Goal: Task Accomplishment & Management: Manage account settings

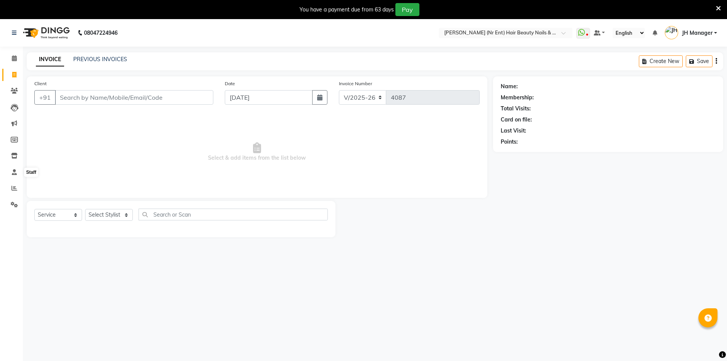
select select "640"
select select "service"
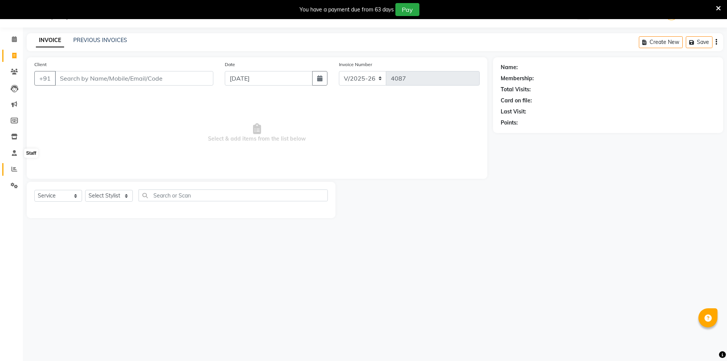
scroll to position [19, 0]
click at [13, 137] on icon at bounding box center [14, 137] width 6 height 6
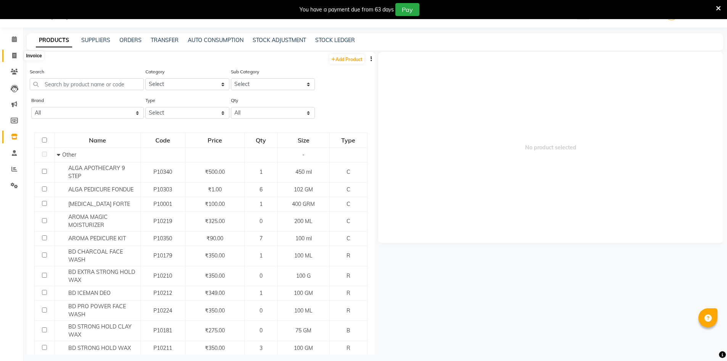
click at [14, 58] on span at bounding box center [14, 56] width 13 height 9
select select "service"
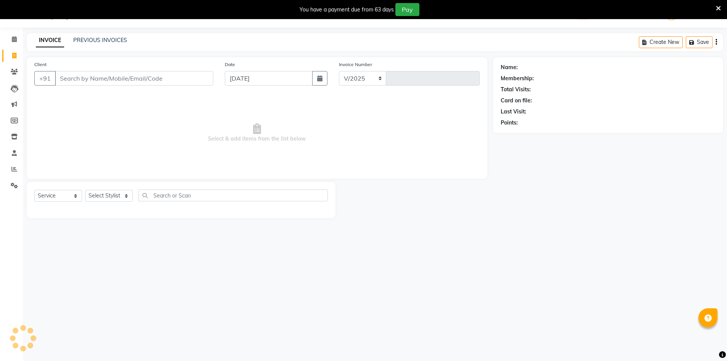
select select "640"
type input "4089"
click at [19, 170] on span at bounding box center [14, 169] width 13 height 9
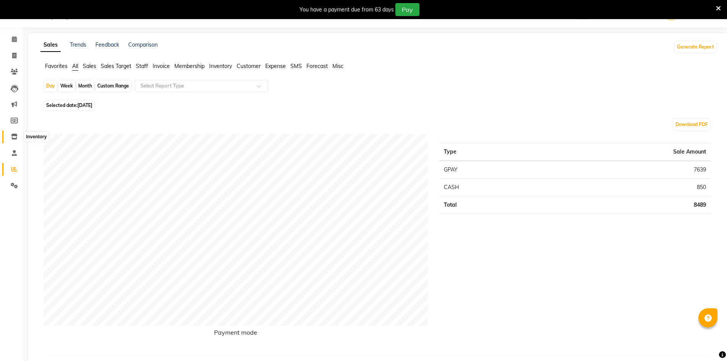
click at [18, 137] on span at bounding box center [14, 136] width 13 height 9
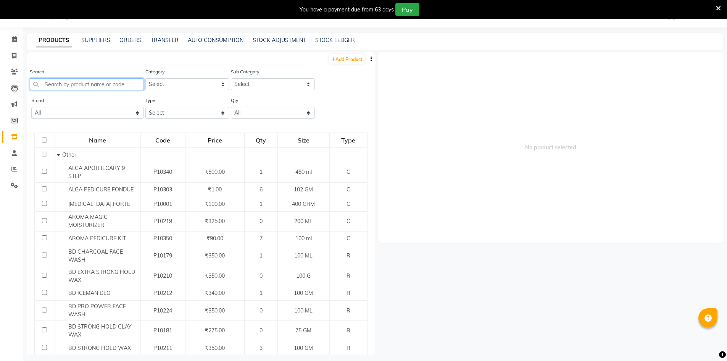
click at [81, 84] on input "text" at bounding box center [87, 84] width 114 height 12
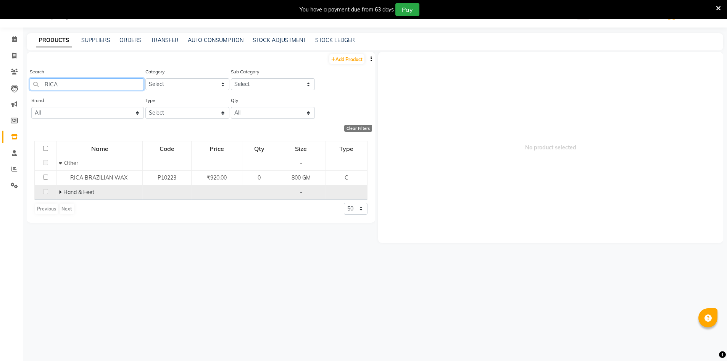
type input "RICA"
click at [60, 191] on icon at bounding box center [60, 191] width 3 height 5
click at [13, 57] on icon at bounding box center [14, 56] width 4 height 6
select select "service"
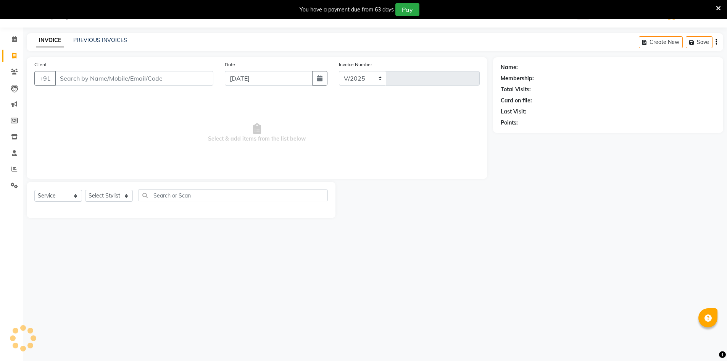
select select "640"
type input "4089"
click at [117, 193] on select "Select Stylist ADNAN ADVANCE ANJALI ANNU B-WAX [PERSON_NAME] JH Manager MEMBERS…" at bounding box center [109, 196] width 48 height 12
select select "32626"
click at [85, 190] on select "Select Stylist ADNAN ADVANCE ANJALI ANNU B-WAX [PERSON_NAME] JH Manager MEMBERS…" at bounding box center [109, 196] width 48 height 12
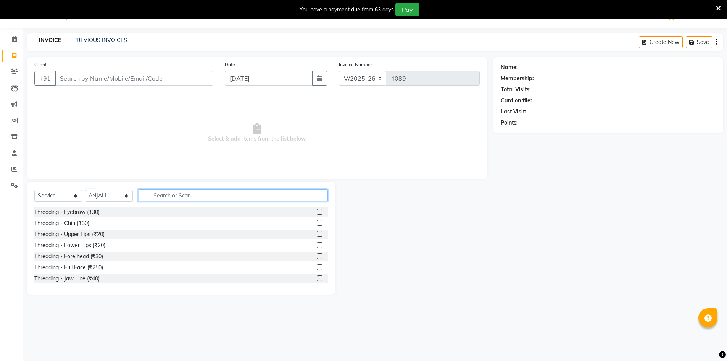
click at [183, 198] on input "text" at bounding box center [233, 195] width 189 height 12
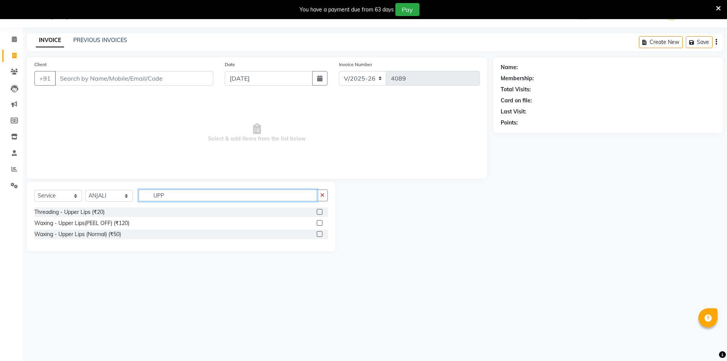
type input "UPP"
click at [319, 213] on label at bounding box center [320, 212] width 6 height 6
click at [319, 213] on input "checkbox" at bounding box center [319, 212] width 5 height 5
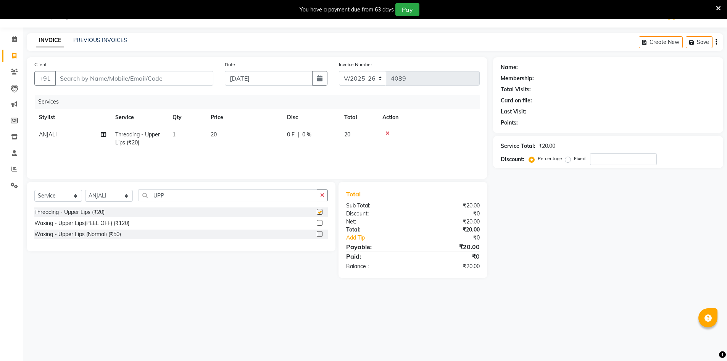
checkbox input "false"
click at [319, 224] on label at bounding box center [320, 223] width 6 height 6
click at [319, 224] on input "checkbox" at bounding box center [319, 223] width 5 height 5
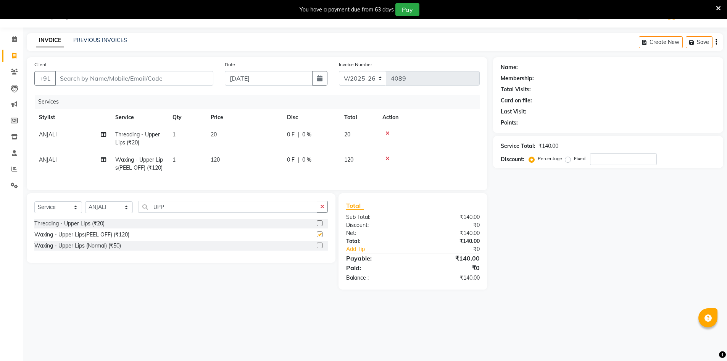
checkbox input "false"
drag, startPoint x: 176, startPoint y: 221, endPoint x: 233, endPoint y: 216, distance: 57.1
click at [141, 213] on input "UPP" at bounding box center [228, 207] width 179 height 12
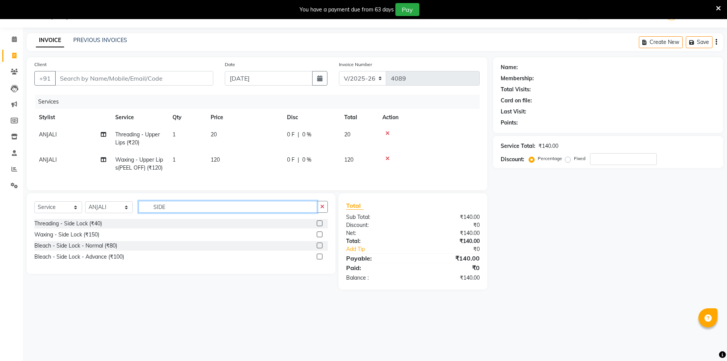
type input "SIDE"
click at [319, 237] on label at bounding box center [320, 234] width 6 height 6
click at [319, 237] on input "checkbox" at bounding box center [319, 234] width 5 height 5
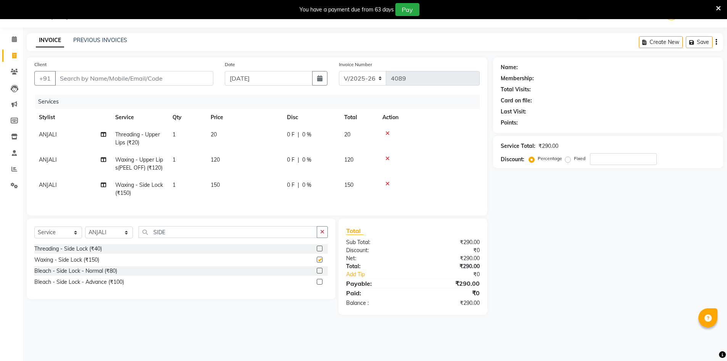
checkbox input "false"
drag, startPoint x: 180, startPoint y: 246, endPoint x: 101, endPoint y: 243, distance: 79.1
click at [101, 243] on div "Select Service Product Membership Package Voucher Prepaid Gift Card Select Styl…" at bounding box center [181, 235] width 294 height 18
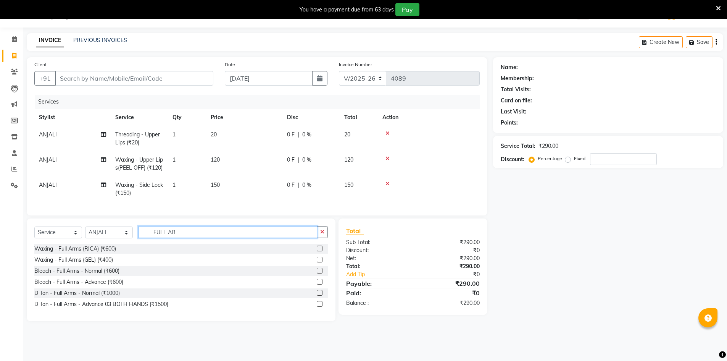
type input "FULL AR"
drag, startPoint x: 321, startPoint y: 274, endPoint x: 243, endPoint y: 261, distance: 79.8
click at [321, 262] on label at bounding box center [320, 260] width 6 height 6
click at [321, 262] on input "checkbox" at bounding box center [319, 259] width 5 height 5
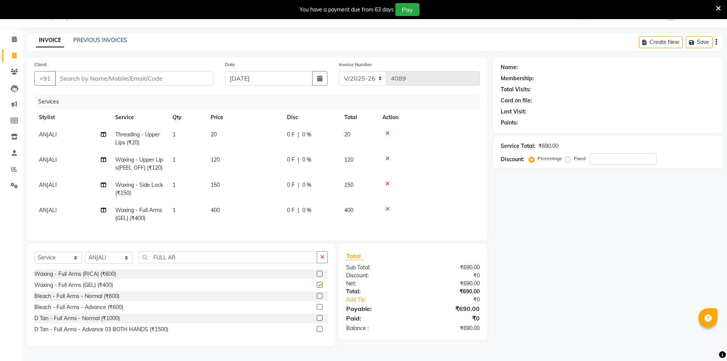
checkbox input "false"
drag, startPoint x: 181, startPoint y: 272, endPoint x: 117, endPoint y: 272, distance: 63.8
click at [117, 269] on div "Select Service Product Membership Package Voucher Prepaid Gift Card Select Styl…" at bounding box center [181, 260] width 294 height 18
click at [319, 276] on label at bounding box center [320, 274] width 6 height 6
click at [319, 276] on input "checkbox" at bounding box center [319, 273] width 5 height 5
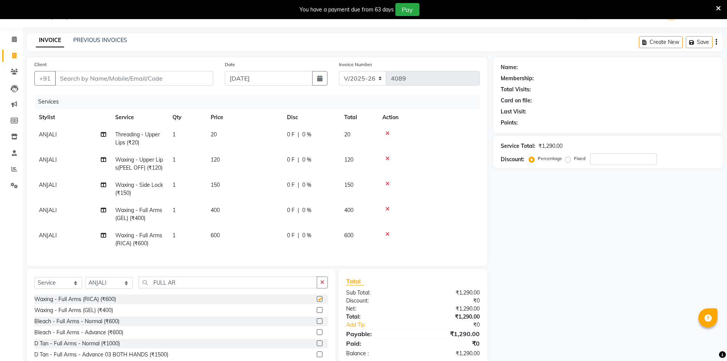
checkbox input "false"
click at [389, 211] on icon at bounding box center [388, 208] width 4 height 5
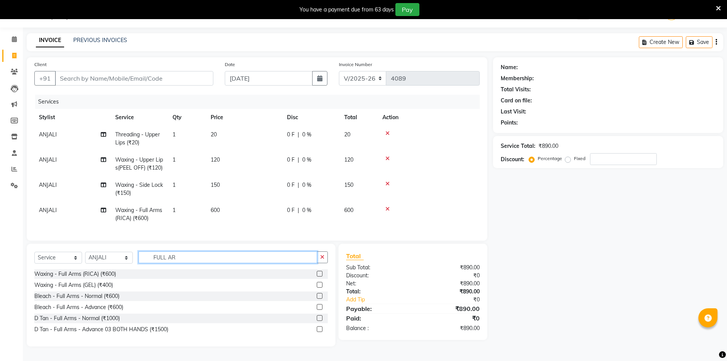
drag, startPoint x: 211, startPoint y: 276, endPoint x: 125, endPoint y: 276, distance: 86.3
click at [125, 269] on div "Select Service Product Membership Package Voucher Prepaid Gift Card Select Styl…" at bounding box center [181, 260] width 294 height 18
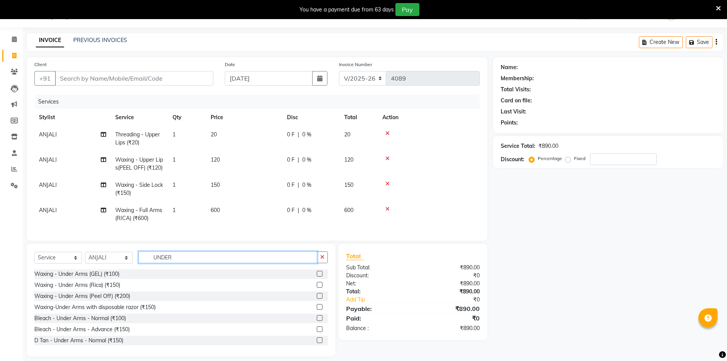
type input "UNDER"
click at [317, 287] on label at bounding box center [320, 285] width 6 height 6
click at [317, 287] on input "checkbox" at bounding box center [319, 285] width 5 height 5
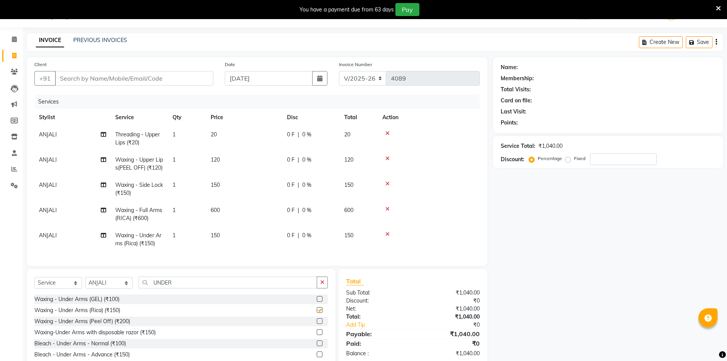
checkbox input "false"
click at [105, 289] on select "Select Stylist ADNAN ADVANCE ANJALI ANNU B-WAX [PERSON_NAME] JH Manager MEMBERS…" at bounding box center [109, 283] width 48 height 12
select select "79427"
click at [85, 289] on select "Select Stylist ADNAN ADVANCE ANJALI ANNU B-WAX [PERSON_NAME] JH Manager MEMBERS…" at bounding box center [109, 283] width 48 height 12
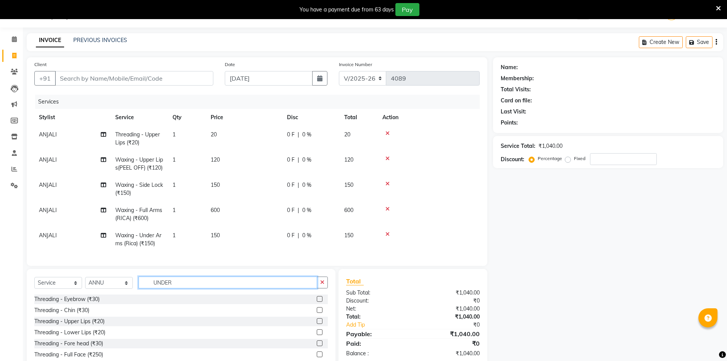
click at [177, 288] on input "UNDER" at bounding box center [228, 282] width 179 height 12
type input "UNDER"
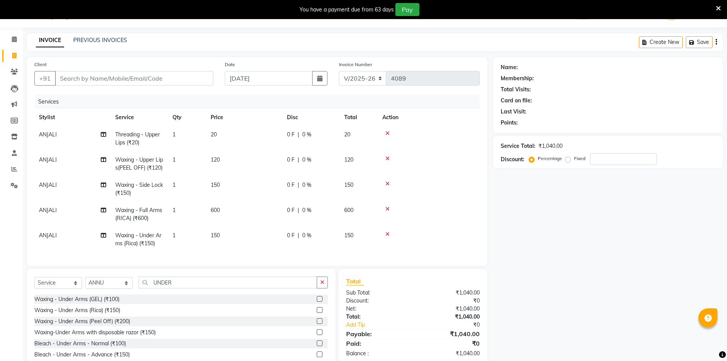
click at [317, 313] on label at bounding box center [320, 310] width 6 height 6
click at [317, 313] on input "checkbox" at bounding box center [319, 310] width 5 height 5
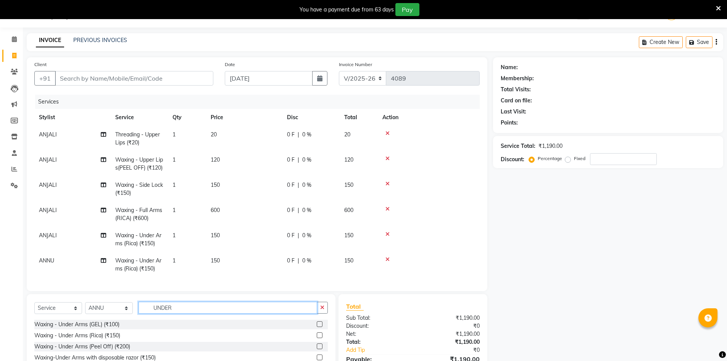
checkbox input "false"
drag, startPoint x: 197, startPoint y: 315, endPoint x: 130, endPoint y: 315, distance: 66.8
click at [130, 315] on div "Select Service Product Membership Package Voucher Prepaid Gift Card Select Styl…" at bounding box center [181, 311] width 294 height 18
type input "FULL AR"
click at [319, 327] on label at bounding box center [320, 324] width 6 height 6
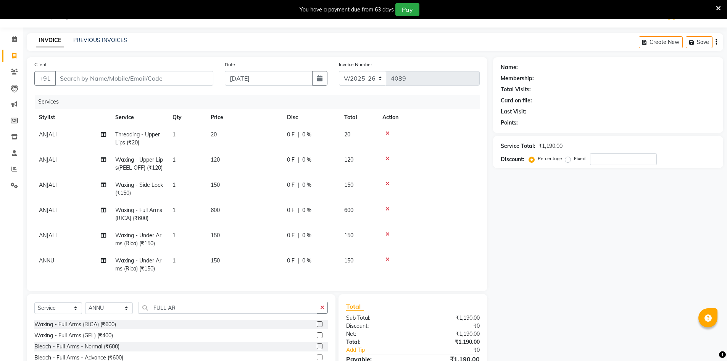
click at [319, 327] on input "checkbox" at bounding box center [319, 324] width 5 height 5
checkbox input "false"
click at [389, 262] on icon at bounding box center [388, 259] width 4 height 5
drag, startPoint x: 118, startPoint y: 81, endPoint x: 311, endPoint y: 123, distance: 197.4
click at [118, 81] on input "Client" at bounding box center [134, 78] width 158 height 15
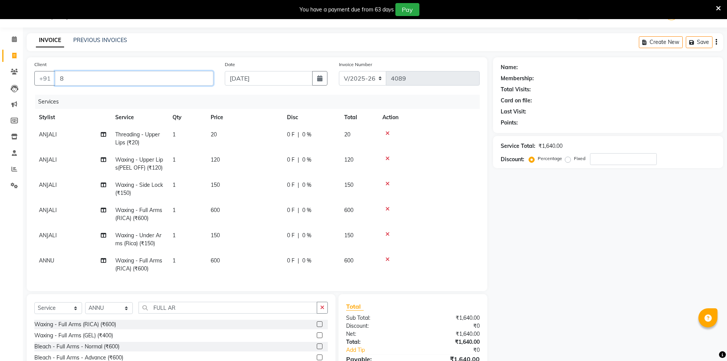
type input "89"
type input "0"
click at [100, 90] on button "JAYA 89229028 57" at bounding box center [92, 96] width 74 height 12
type input "8922902857"
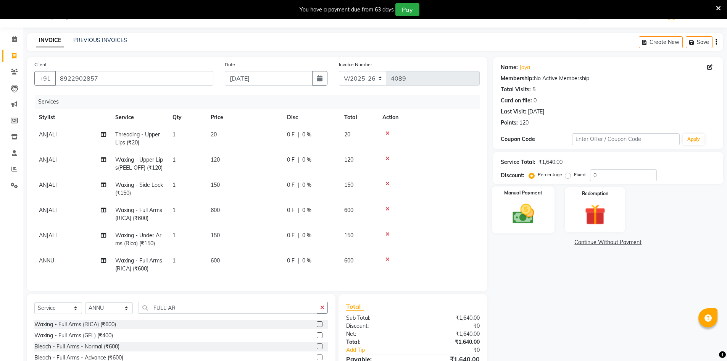
click at [528, 215] on img at bounding box center [523, 213] width 35 height 25
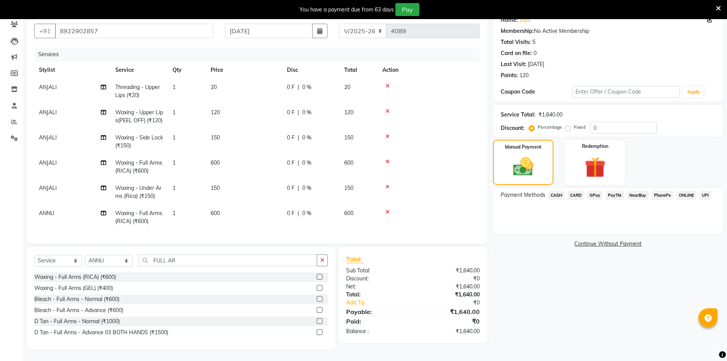
scroll to position [69, 0]
click at [594, 195] on span "GPay" at bounding box center [595, 195] width 16 height 9
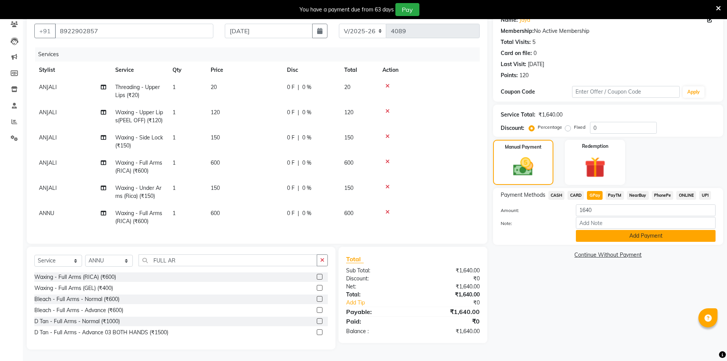
click at [585, 238] on button "Add Payment" at bounding box center [646, 236] width 140 height 12
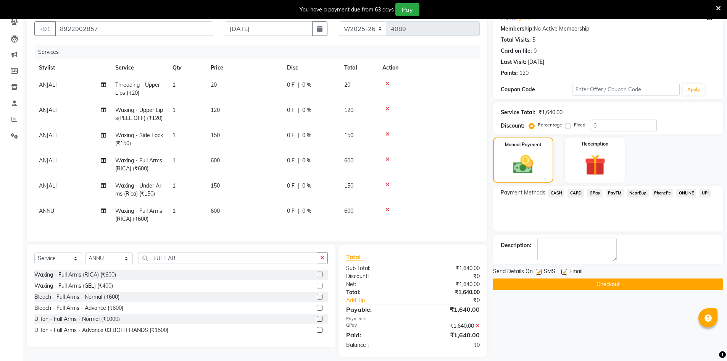
click at [607, 288] on button "Checkout" at bounding box center [608, 284] width 230 height 12
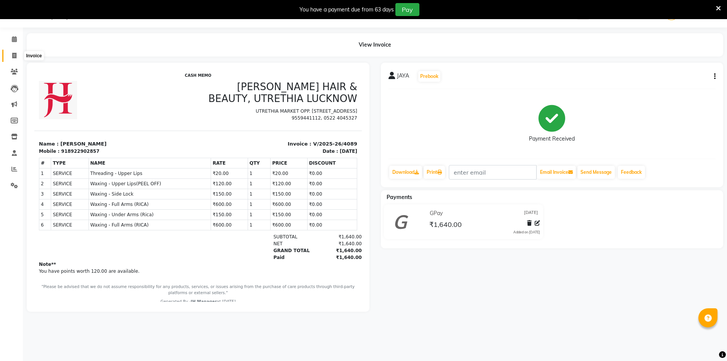
drag, startPoint x: 17, startPoint y: 55, endPoint x: 27, endPoint y: 56, distance: 10.3
click at [17, 55] on span at bounding box center [14, 56] width 13 height 9
select select "service"
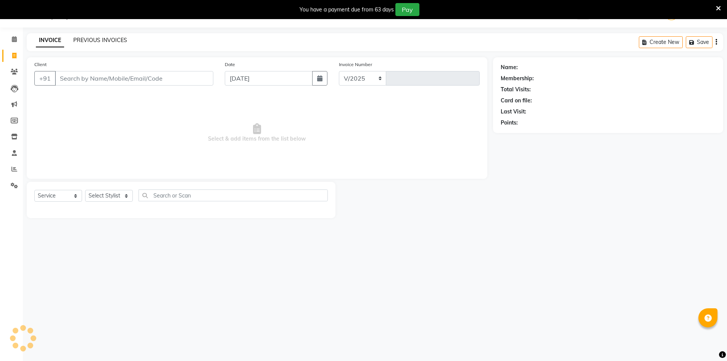
select select "640"
type input "4090"
click at [82, 39] on link "PREVIOUS INVOICES" at bounding box center [100, 40] width 54 height 7
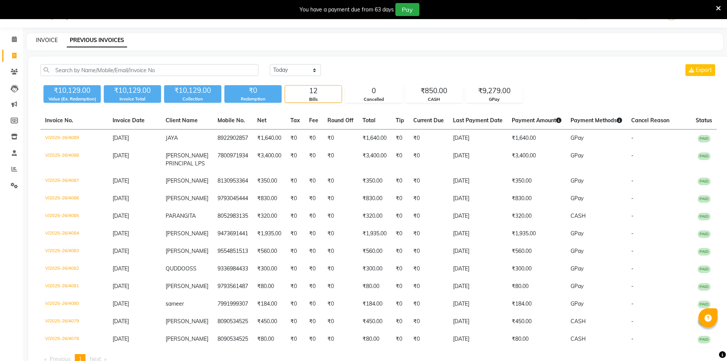
click at [49, 39] on link "INVOICE" at bounding box center [47, 40] width 22 height 7
select select "640"
select select "service"
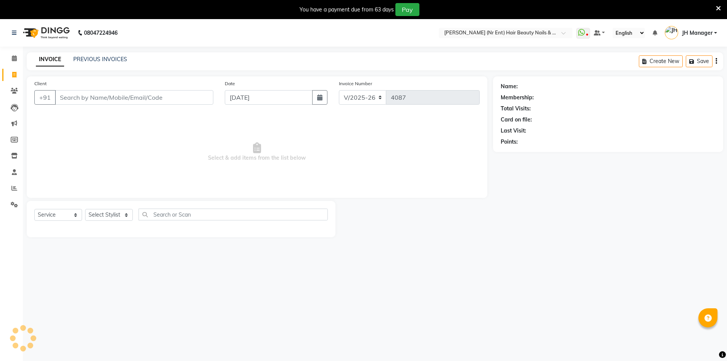
select select "640"
select select "service"
click at [115, 209] on select "Select Stylist" at bounding box center [109, 215] width 48 height 12
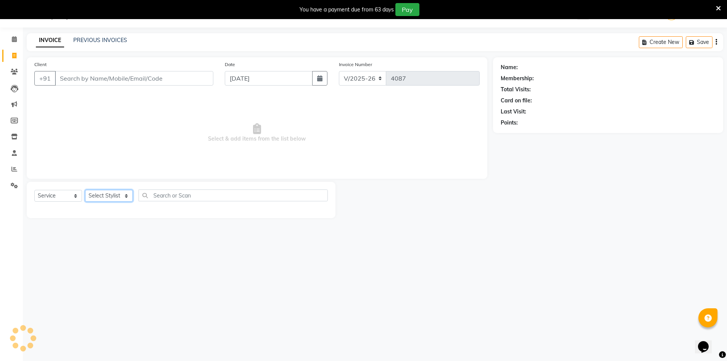
click at [115, 197] on select "Select Stylist" at bounding box center [109, 196] width 48 height 12
click at [126, 193] on select "Select Stylist ADNAN ADVANCE ANJALI ANNU B-WAX [PERSON_NAME] JH Manager MEMBERS…" at bounding box center [109, 196] width 48 height 12
select select "13395"
click at [85, 190] on select "Select Stylist ADNAN ADVANCE ANJALI ANNU B-WAX [PERSON_NAME] JH Manager MEMBERS…" at bounding box center [109, 196] width 48 height 12
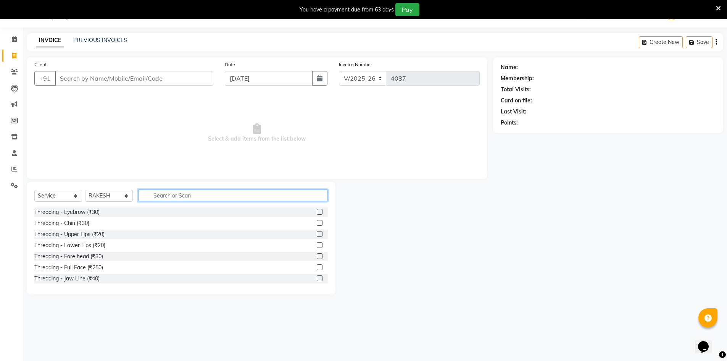
click at [174, 194] on input "text" at bounding box center [233, 195] width 189 height 12
type input "CUT"
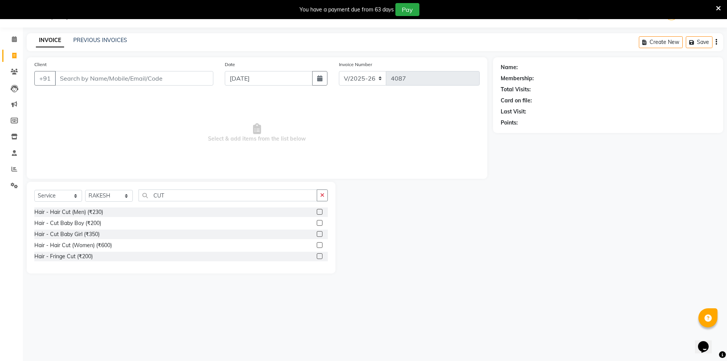
drag, startPoint x: 321, startPoint y: 235, endPoint x: 301, endPoint y: 218, distance: 26.0
click at [321, 234] on label at bounding box center [320, 234] width 6 height 6
click at [321, 234] on input "checkbox" at bounding box center [319, 234] width 5 height 5
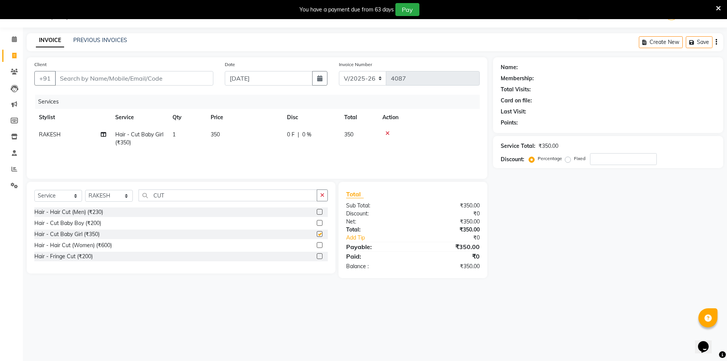
checkbox input "false"
click at [150, 77] on input "Client" at bounding box center [134, 78] width 158 height 15
type input "8"
type input "0"
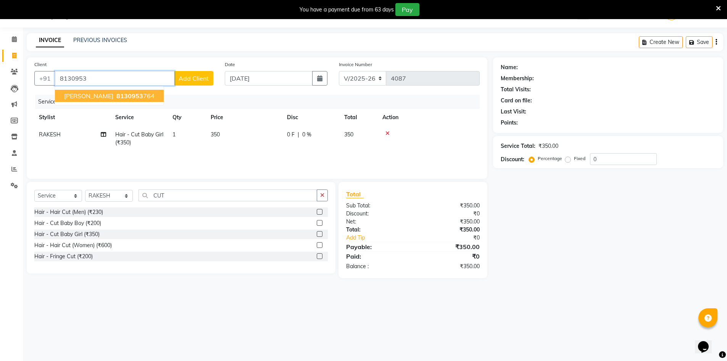
click at [117, 98] on span "8130953" at bounding box center [129, 96] width 27 height 8
type input "8130953764"
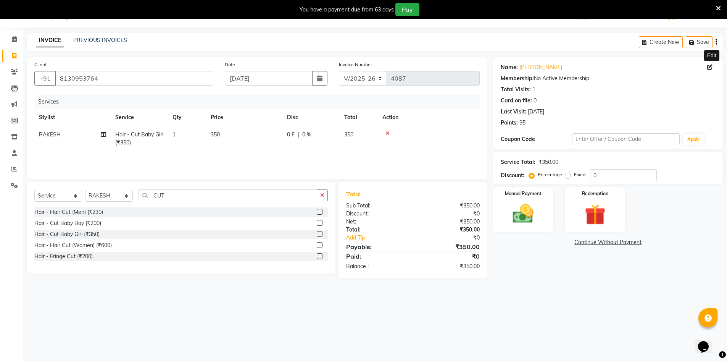
click at [709, 68] on icon at bounding box center [709, 67] width 5 height 5
select select "[DEMOGRAPHIC_DATA]"
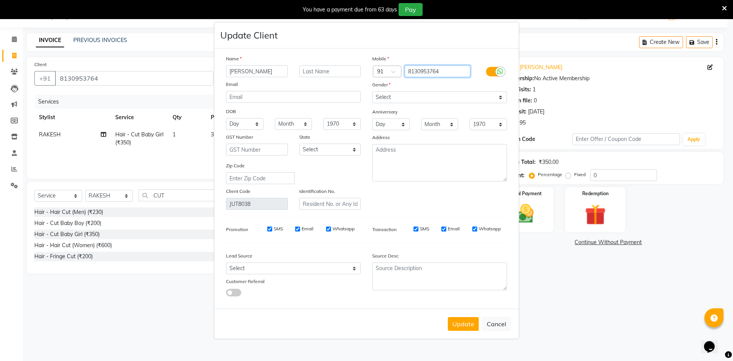
click at [430, 68] on input "8130953764" at bounding box center [438, 71] width 66 height 12
type input "81309533764"
click at [461, 321] on button "Update" at bounding box center [463, 324] width 31 height 14
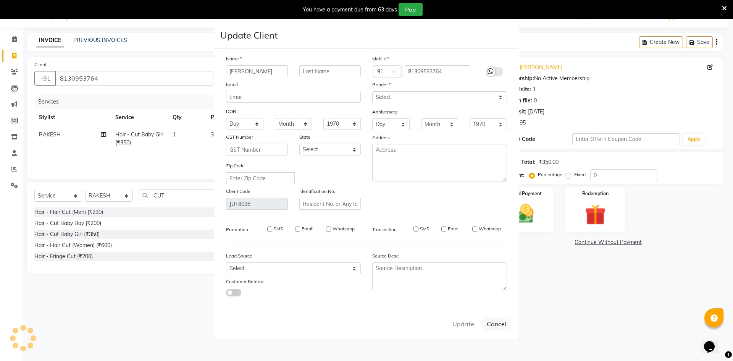
type input "81309533764"
select select
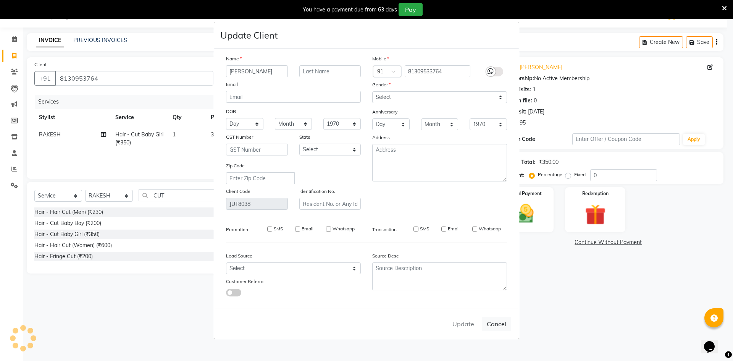
select select
checkbox input "false"
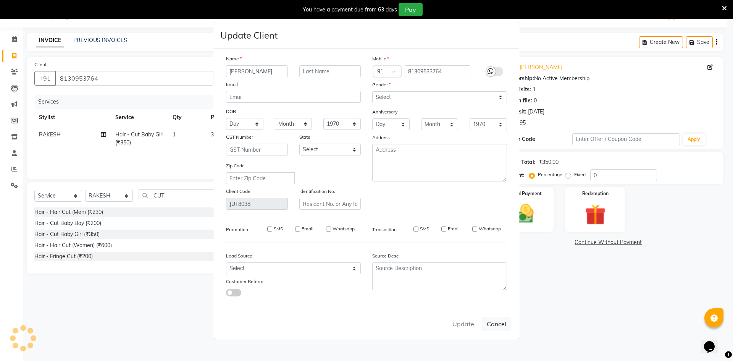
checkbox input "false"
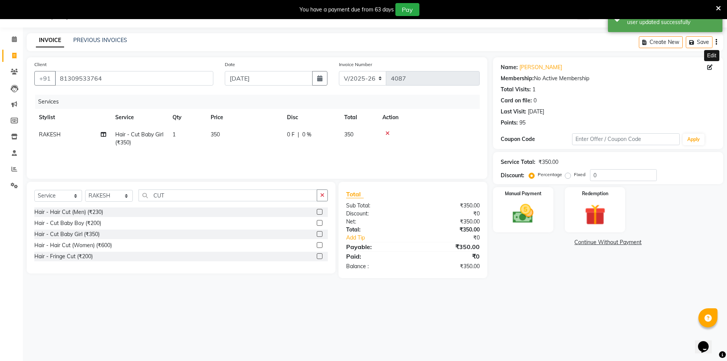
click at [711, 67] on icon at bounding box center [709, 67] width 5 height 5
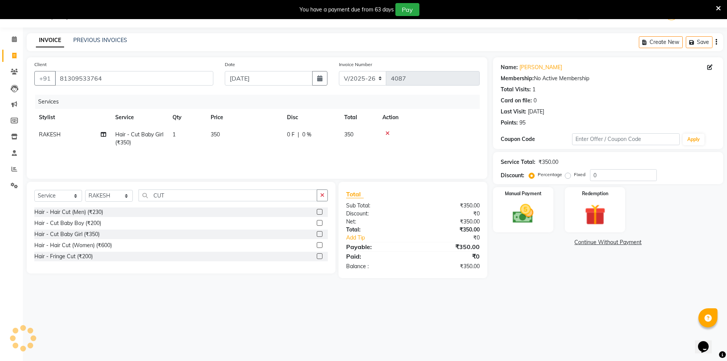
select select "[DEMOGRAPHIC_DATA]"
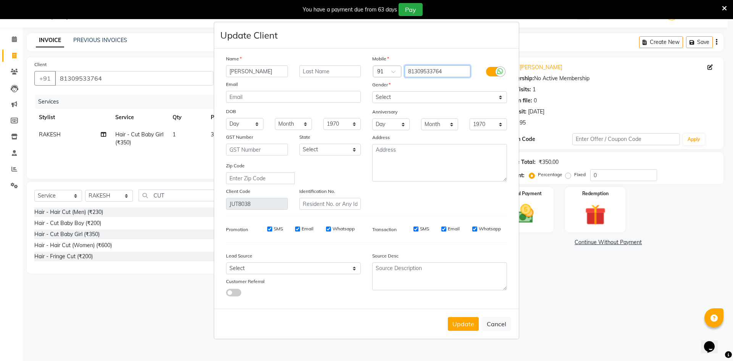
click at [437, 71] on input "81309533764" at bounding box center [438, 71] width 66 height 12
type input "8130953364"
click at [462, 327] on button "Update" at bounding box center [463, 324] width 31 height 14
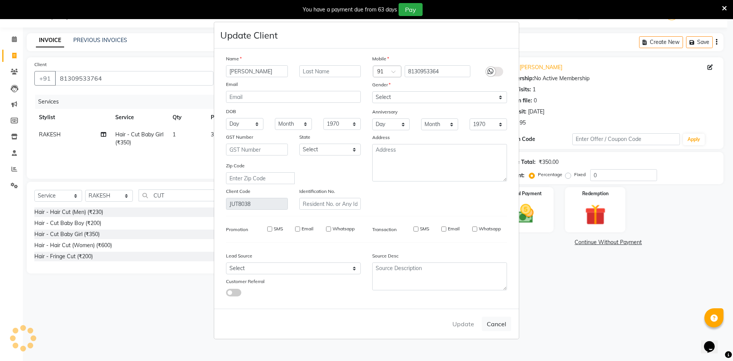
type input "8130953364"
select select
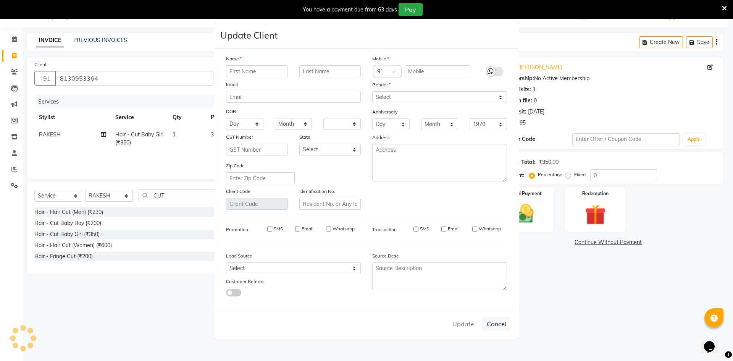
select select
checkbox input "false"
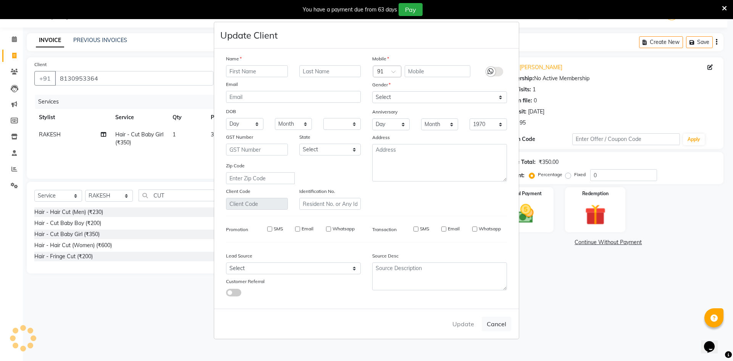
checkbox input "false"
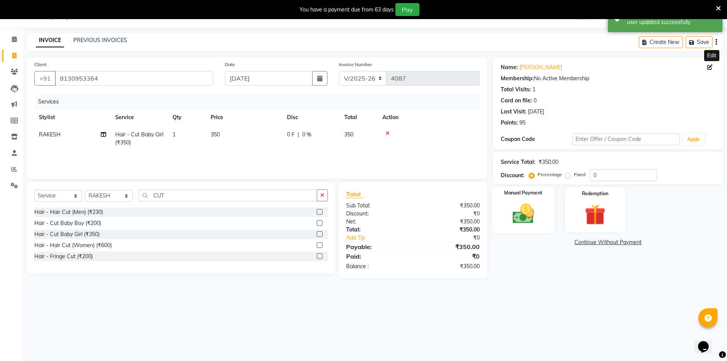
click at [531, 221] on img at bounding box center [523, 213] width 35 height 25
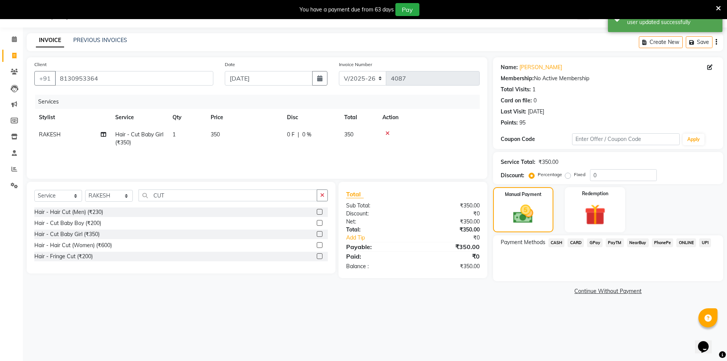
click at [594, 244] on span "GPay" at bounding box center [595, 242] width 16 height 9
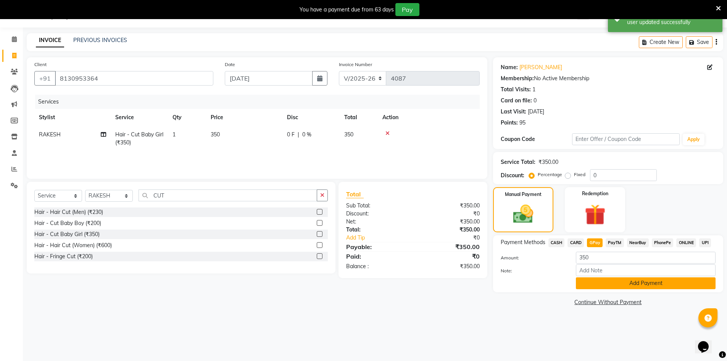
click at [607, 285] on button "Add Payment" at bounding box center [646, 283] width 140 height 12
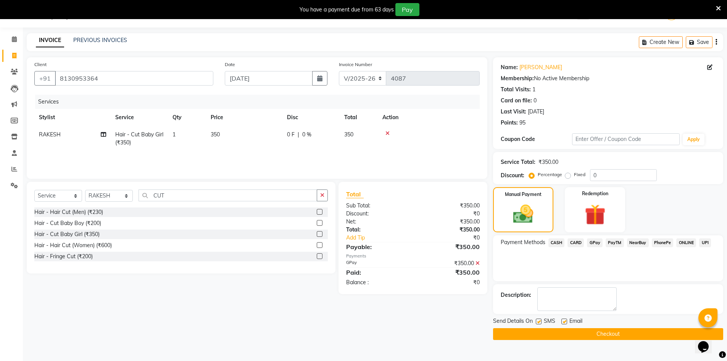
drag, startPoint x: 614, startPoint y: 337, endPoint x: 630, endPoint y: 337, distance: 15.7
click at [615, 337] on button "Checkout" at bounding box center [608, 334] width 230 height 12
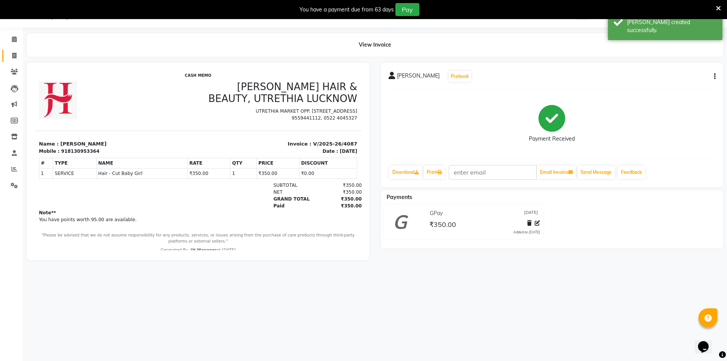
click at [18, 58] on span at bounding box center [14, 56] width 13 height 9
select select "service"
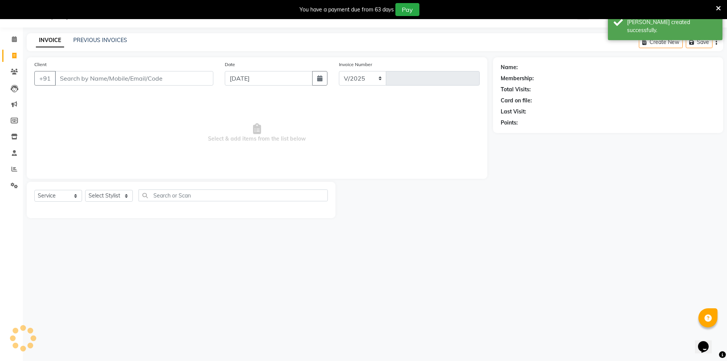
select select "640"
type input "4088"
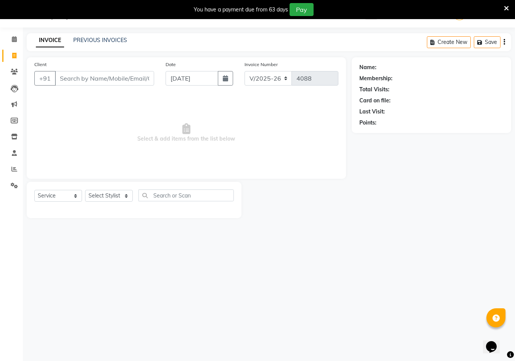
click at [378, 234] on div "08047224946 Select Location × [PERSON_NAME] (Nr Ent) Hair Beauty Nails & Makeup…" at bounding box center [257, 180] width 515 height 361
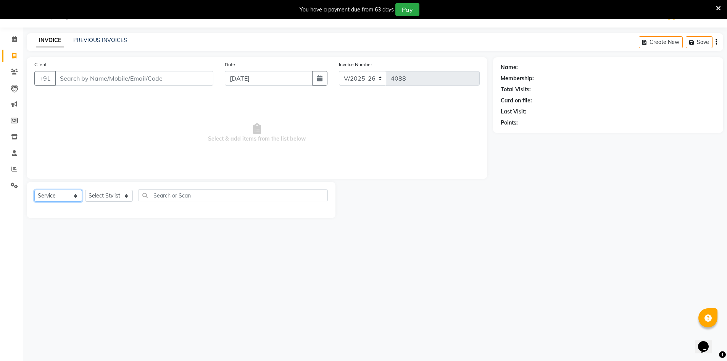
click at [58, 197] on select "Select Service Product Membership Package Voucher Prepaid Gift Card" at bounding box center [58, 196] width 48 height 12
select select "product"
click at [34, 190] on select "Select Service Product Membership Package Voucher Prepaid Gift Card" at bounding box center [58, 196] width 48 height 12
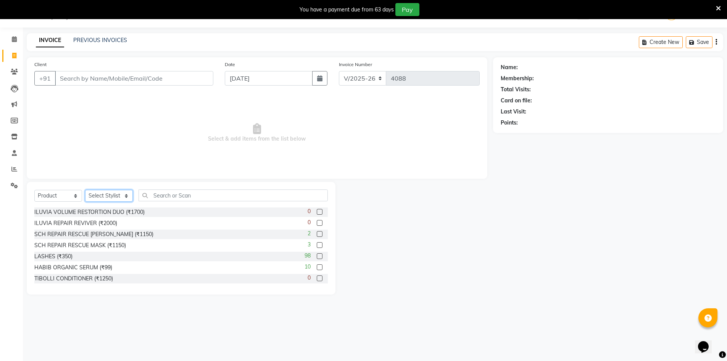
click at [102, 195] on select "Select Stylist ADNAN ADVANCE ANJALI ANNU B-WAX [PERSON_NAME] JH Manager MEMBERS…" at bounding box center [109, 196] width 48 height 12
select select "10581"
click at [85, 190] on select "Select Stylist ADNAN ADVANCE ANJALI ANNU B-WAX [PERSON_NAME] JH Manager MEMBERS…" at bounding box center [109, 196] width 48 height 12
click at [177, 193] on input "text" at bounding box center [233, 195] width 189 height 12
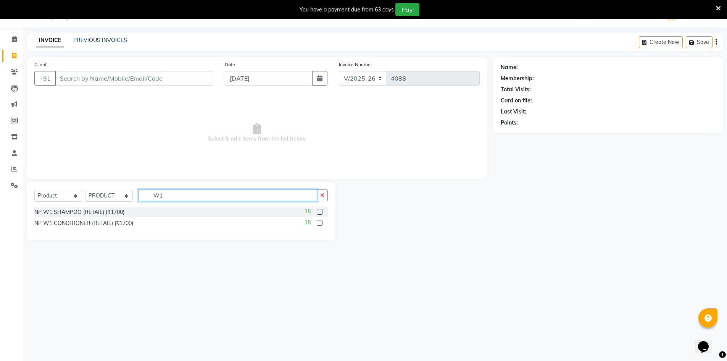
type input "W1"
click at [319, 211] on label at bounding box center [320, 212] width 6 height 6
click at [319, 211] on input "checkbox" at bounding box center [319, 212] width 5 height 5
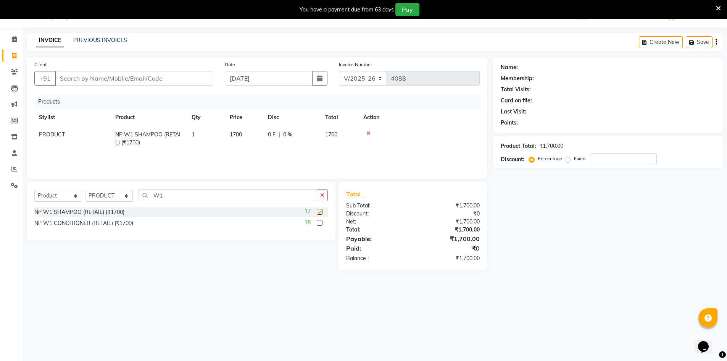
checkbox input "false"
click at [322, 222] on label at bounding box center [320, 223] width 6 height 6
click at [322, 222] on input "checkbox" at bounding box center [319, 223] width 5 height 5
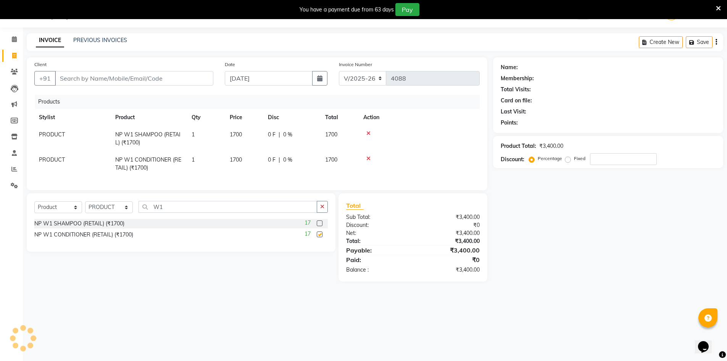
checkbox input "false"
click at [145, 78] on input "Client" at bounding box center [134, 78] width 158 height 15
type input "7"
type input "0"
type input "7800971934"
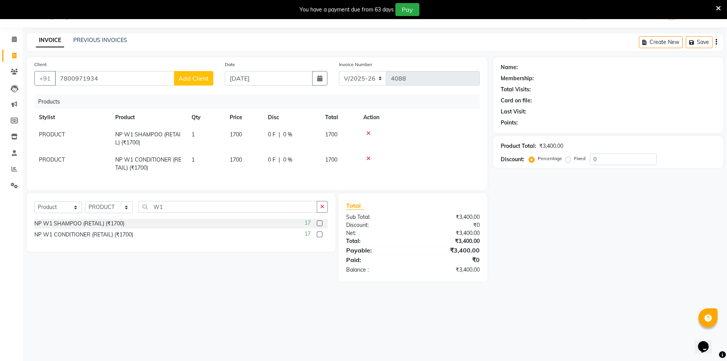
click at [187, 79] on span "Add Client" at bounding box center [194, 78] width 30 height 8
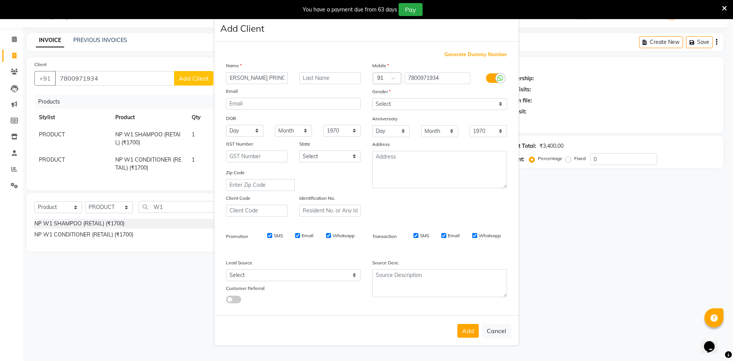
scroll to position [0, 8]
type input "[PERSON_NAME] PRINCIPAL LPS"
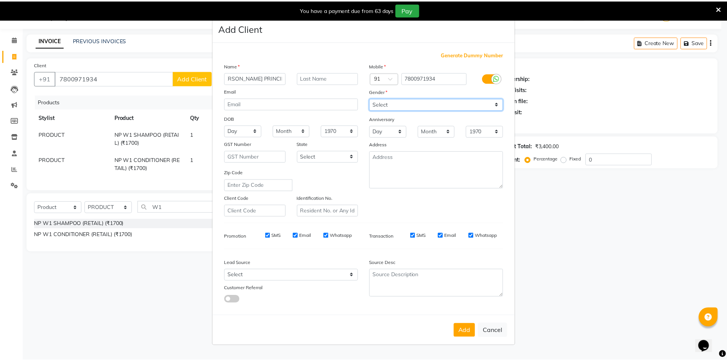
scroll to position [0, 0]
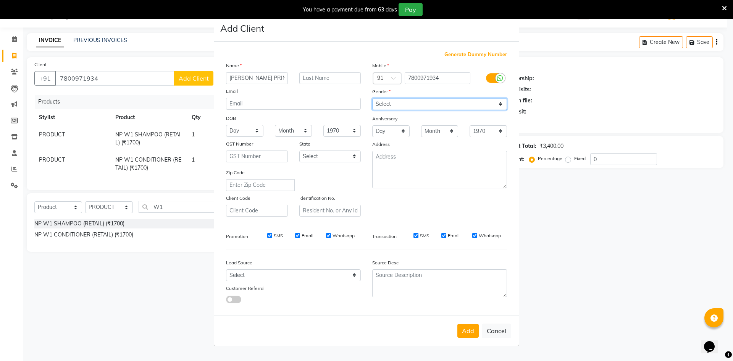
click at [403, 100] on select "Select [DEMOGRAPHIC_DATA] [DEMOGRAPHIC_DATA] Other Prefer Not To Say" at bounding box center [439, 104] width 135 height 12
select select "[DEMOGRAPHIC_DATA]"
click at [372, 98] on select "Select [DEMOGRAPHIC_DATA] [DEMOGRAPHIC_DATA] Other Prefer Not To Say" at bounding box center [439, 104] width 135 height 12
click at [475, 335] on button "Add" at bounding box center [467, 331] width 21 height 14
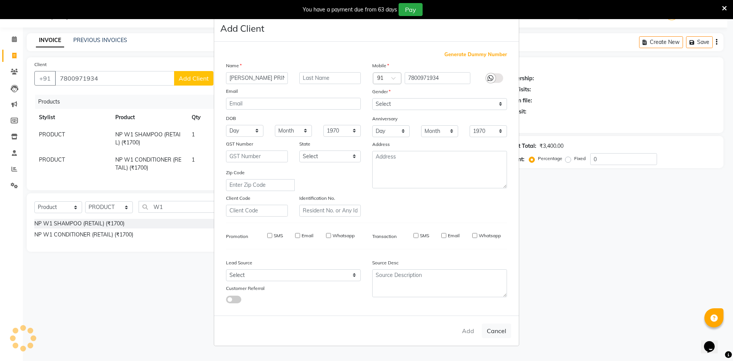
select select
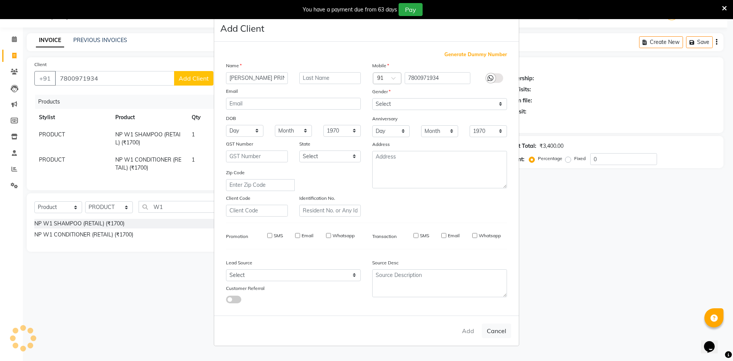
select select
checkbox input "false"
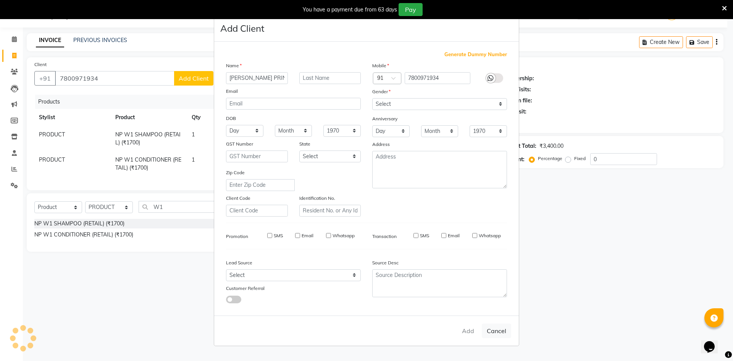
checkbox input "false"
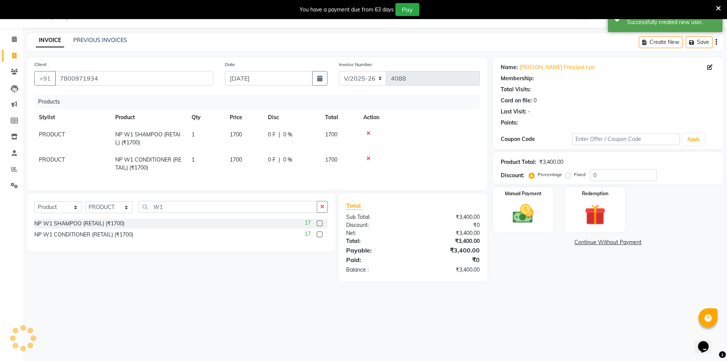
select select "1: Object"
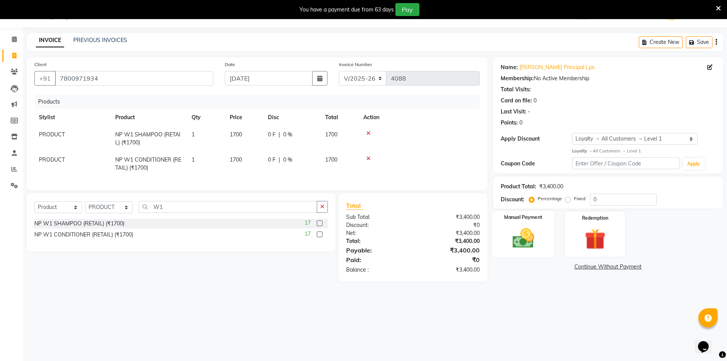
click at [531, 252] on div "Manual Payment" at bounding box center [523, 233] width 63 height 47
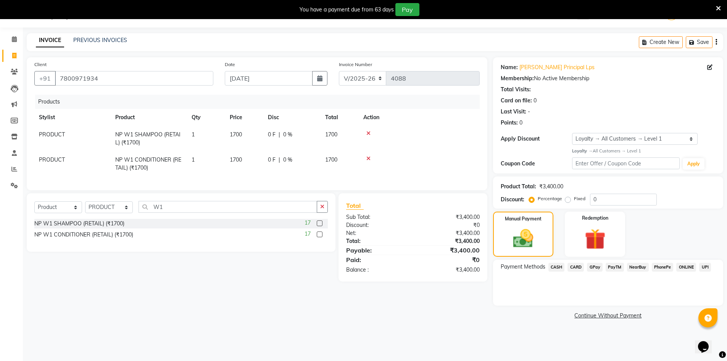
click at [596, 266] on span "GPay" at bounding box center [595, 267] width 16 height 9
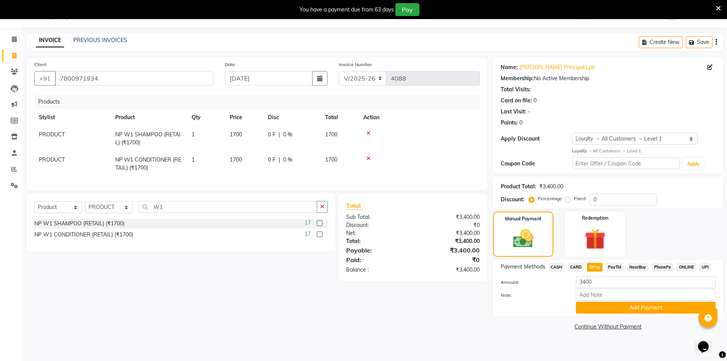
drag, startPoint x: 604, startPoint y: 305, endPoint x: 619, endPoint y: 307, distance: 15.0
click at [605, 305] on button "Add Payment" at bounding box center [646, 308] width 140 height 12
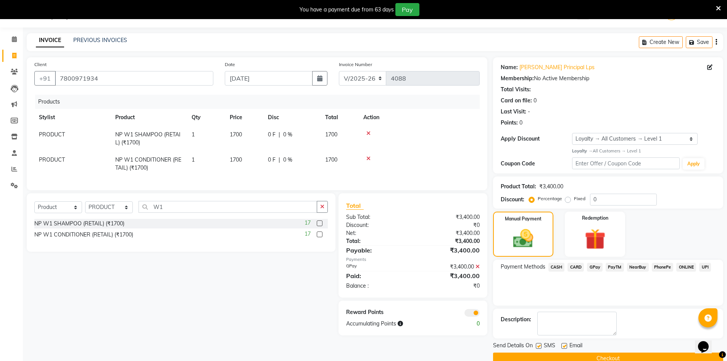
scroll to position [34, 0]
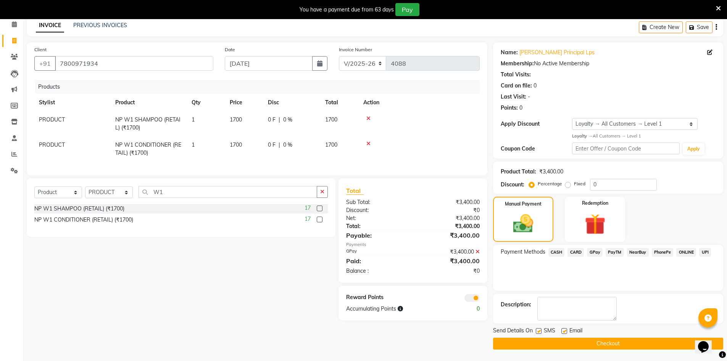
click at [589, 339] on button "Checkout" at bounding box center [608, 343] width 230 height 12
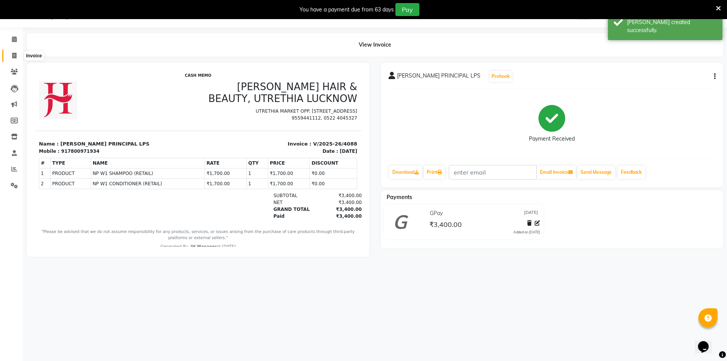
click at [14, 56] on icon at bounding box center [14, 56] width 4 height 6
select select "640"
select select "service"
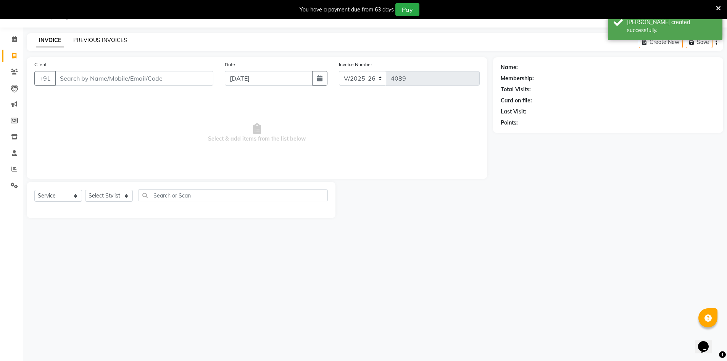
click at [95, 37] on link "PREVIOUS INVOICES" at bounding box center [100, 40] width 54 height 7
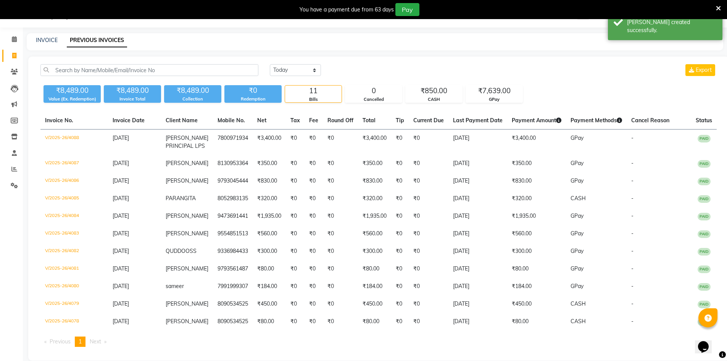
click at [36, 38] on div "INVOICE PREVIOUS INVOICES" at bounding box center [371, 40] width 688 height 8
click at [55, 42] on link "INVOICE" at bounding box center [47, 40] width 22 height 7
select select "640"
select select "service"
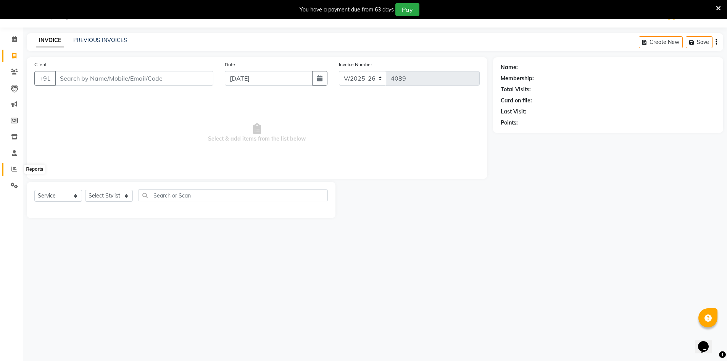
click at [13, 169] on icon at bounding box center [14, 169] width 6 height 6
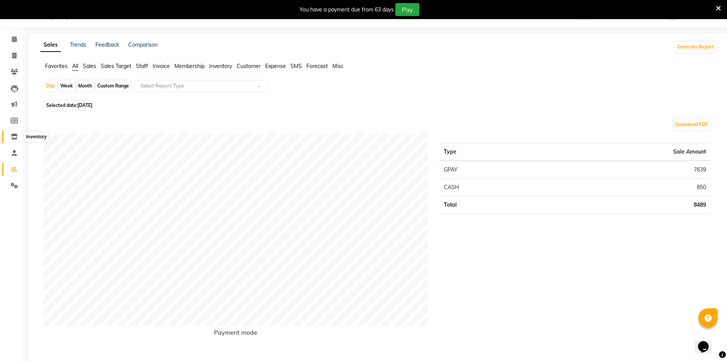
click at [13, 139] on icon at bounding box center [14, 137] width 6 height 6
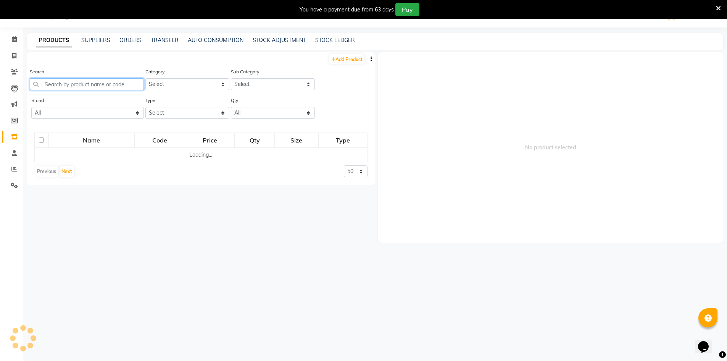
click at [43, 83] on input "text" at bounding box center [87, 84] width 114 height 12
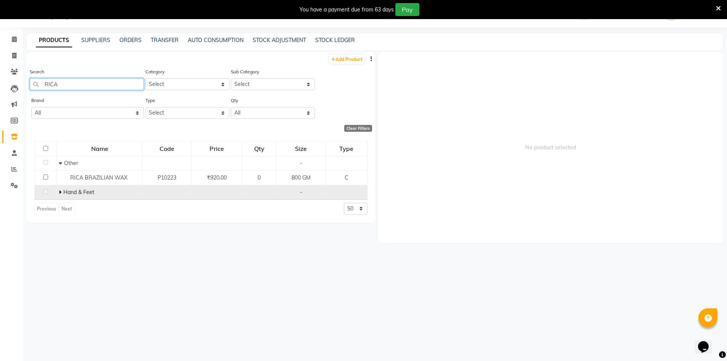
type input "RICA"
click at [60, 191] on icon at bounding box center [60, 191] width 3 height 5
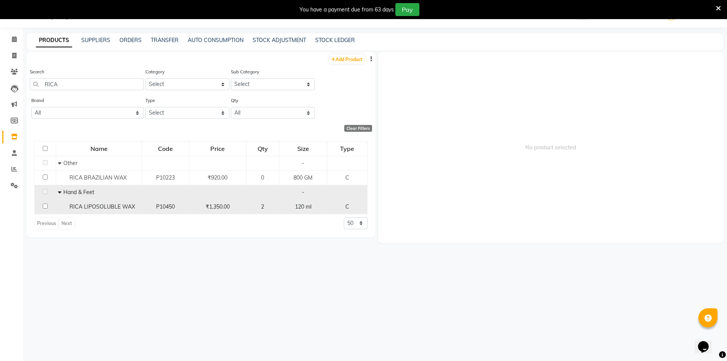
click at [45, 206] on input "checkbox" at bounding box center [45, 205] width 5 height 5
checkbox input "true"
select select
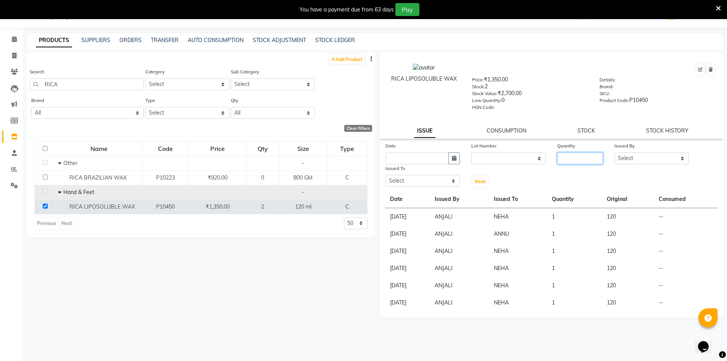
click at [567, 157] on input "number" at bounding box center [580, 158] width 46 height 12
drag, startPoint x: 447, startPoint y: 155, endPoint x: 450, endPoint y: 158, distance: 4.5
click at [450, 158] on div at bounding box center [423, 158] width 74 height 12
click at [452, 158] on icon "button" at bounding box center [454, 157] width 5 height 5
select select "9"
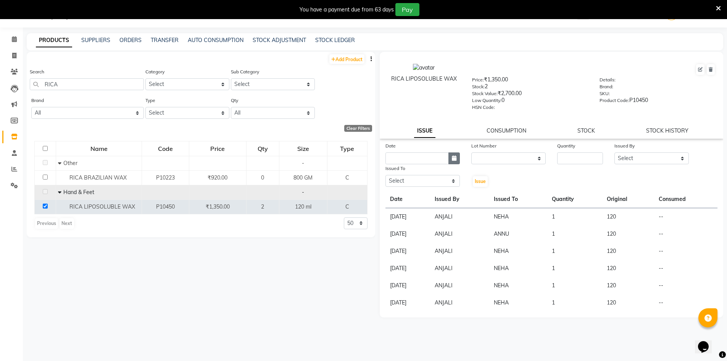
select select "2025"
click at [431, 197] on div "4" at bounding box center [430, 198] width 12 height 12
type input "[DATE]"
click at [494, 160] on select "None" at bounding box center [508, 158] width 74 height 12
select select "0: null"
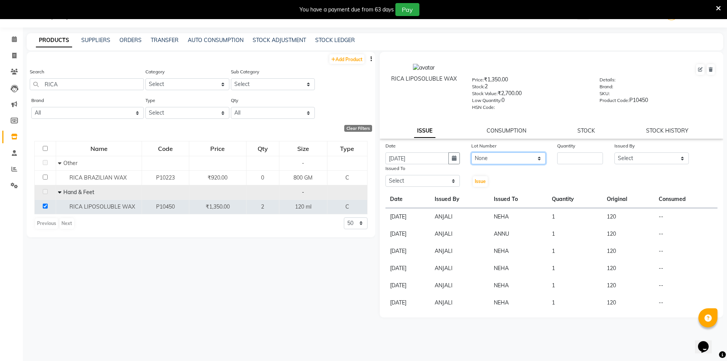
click at [471, 152] on select "None" at bounding box center [508, 158] width 74 height 12
click at [573, 162] on input "number" at bounding box center [580, 158] width 46 height 12
type input "1"
click at [623, 157] on select "Select ADNAN ADVANCE ANJALI ANNU B-WAX [PERSON_NAME] JH Manager MEMBERSHIP [PER…" at bounding box center [652, 158] width 74 height 12
select select "9530"
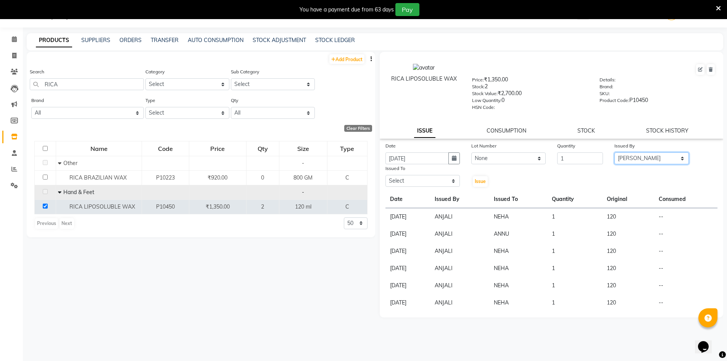
click at [615, 152] on select "Select ADNAN ADVANCE ANJALI ANNU B-WAX [PERSON_NAME] JH Manager MEMBERSHIP [PER…" at bounding box center [652, 158] width 74 height 12
click at [416, 181] on select "Select ADNAN ADVANCE ANJALI ANNU B-WAX [PERSON_NAME] JH Manager MEMBERSHIP [PER…" at bounding box center [423, 181] width 74 height 12
select select "32626"
click at [386, 175] on select "Select ADNAN ADVANCE ANJALI ANNU B-WAX [PERSON_NAME] JH Manager MEMBERSHIP [PER…" at bounding box center [423, 181] width 74 height 12
click at [483, 184] on span "Issue" at bounding box center [480, 181] width 11 height 6
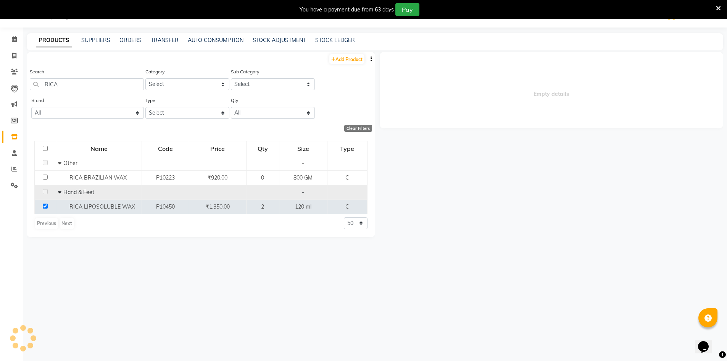
select select
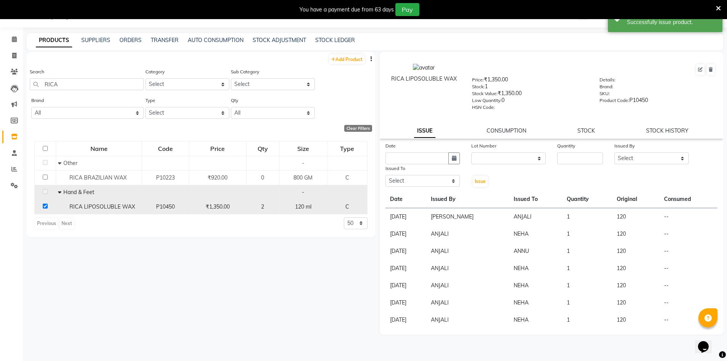
click at [47, 205] on input "checkbox" at bounding box center [45, 205] width 5 height 5
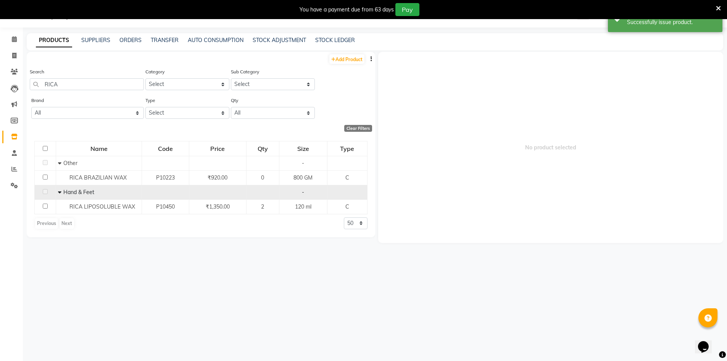
click at [443, 284] on div "No product selected" at bounding box center [549, 203] width 349 height 302
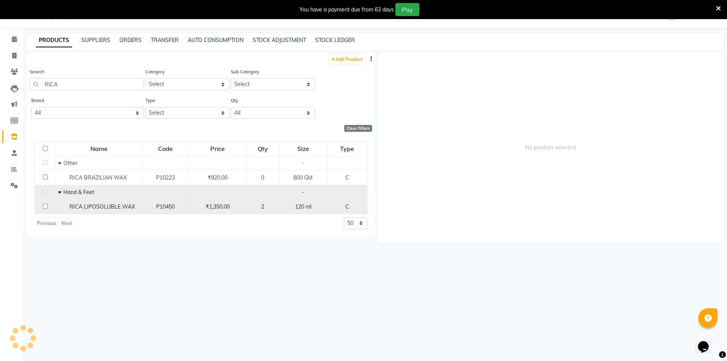
click at [44, 207] on input "checkbox" at bounding box center [45, 205] width 5 height 5
checkbox input "true"
select select
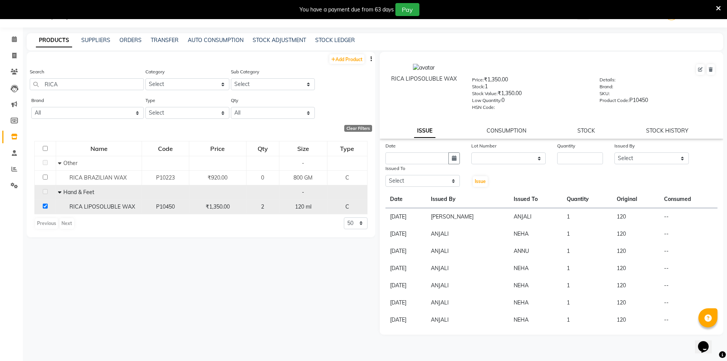
drag, startPoint x: 44, startPoint y: 206, endPoint x: 47, endPoint y: 203, distance: 4.1
click at [44, 205] on input "checkbox" at bounding box center [45, 205] width 5 height 5
checkbox input "false"
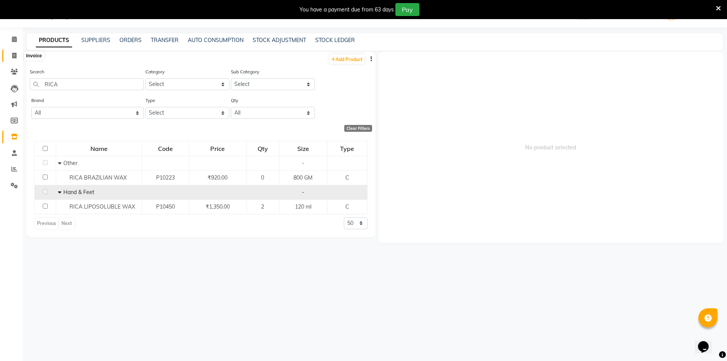
click at [17, 56] on span at bounding box center [14, 56] width 13 height 9
select select "640"
select select "service"
